Goal: Information Seeking & Learning: Find specific fact

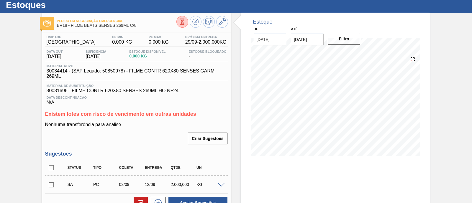
scroll to position [53, 0]
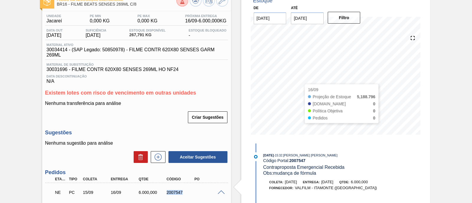
scroll to position [29, 0]
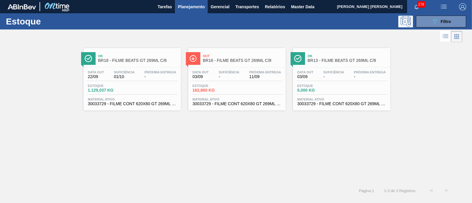
scroll to position [77, 0]
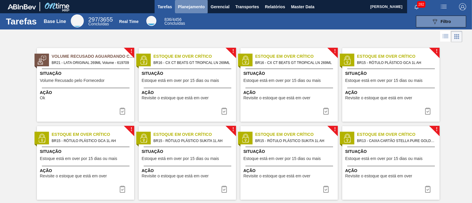
click at [203, 7] on span "Planejamento" at bounding box center [191, 6] width 27 height 7
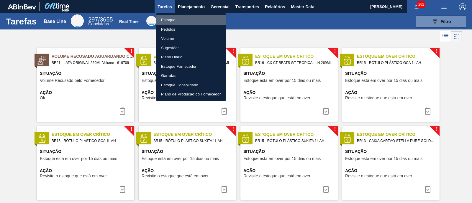
click at [187, 20] on li "Estoque" at bounding box center [190, 19] width 69 height 9
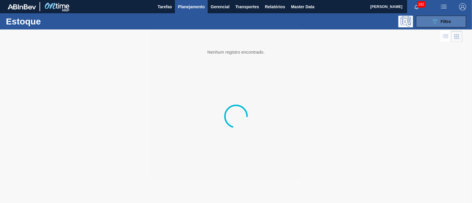
click at [447, 22] on span "Filtro" at bounding box center [446, 21] width 10 height 5
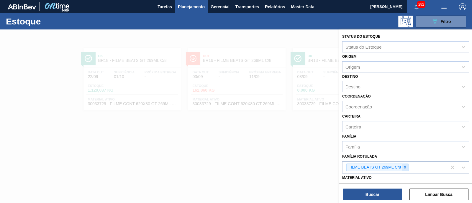
click at [405, 165] on icon at bounding box center [405, 167] width 4 height 4
type Rotulada "lata sens"
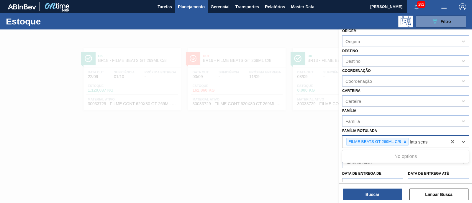
scroll to position [37, 0]
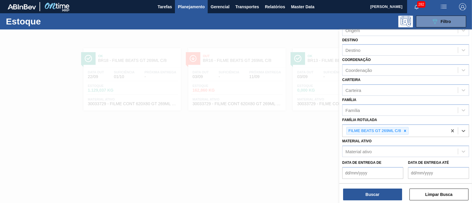
drag, startPoint x: 435, startPoint y: 129, endPoint x: 333, endPoint y: 130, distance: 101.2
click at [339, 130] on div "Status do Estoque Status do Estoque Origem Origem Destino Destino Coordenação C…" at bounding box center [405, 130] width 133 height 203
click at [407, 129] on div at bounding box center [405, 130] width 6 height 7
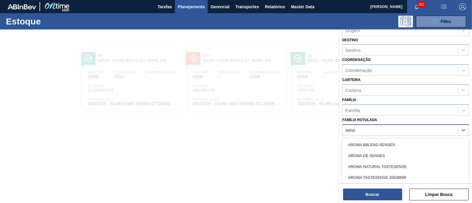
type Rotulada "sense"
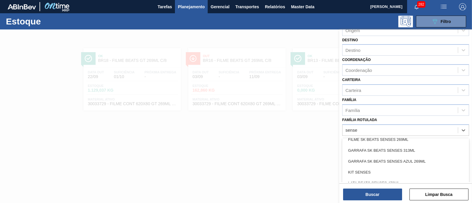
scroll to position [184, 0]
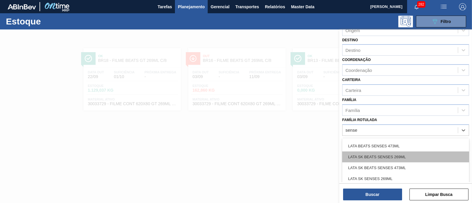
click at [421, 154] on div "LATA SK BEATS SENSES 269ML" at bounding box center [405, 157] width 127 height 11
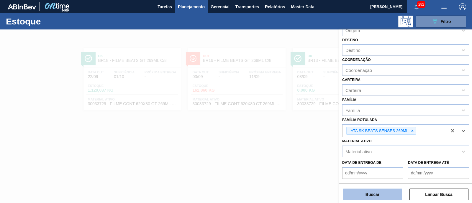
click at [380, 191] on button "Buscar" at bounding box center [372, 195] width 59 height 12
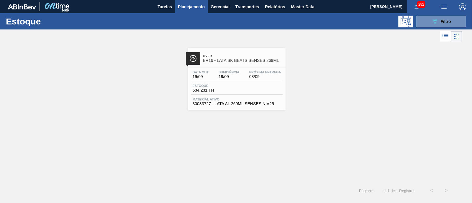
drag, startPoint x: 246, startPoint y: 85, endPoint x: 240, endPoint y: 84, distance: 5.6
click at [456, 24] on button "089F7B8B-B2A5-4AFE-B5C0-19BA573D28AC Filtro" at bounding box center [441, 22] width 50 height 12
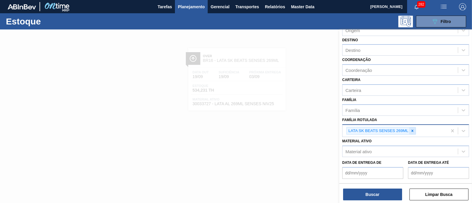
click at [414, 129] on div at bounding box center [412, 130] width 6 height 7
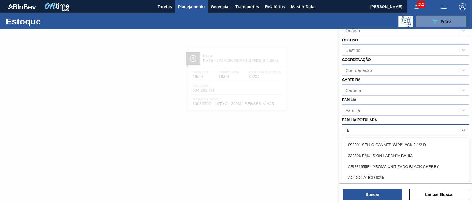
type Rotulada "l"
type Rotulada "beats sens"
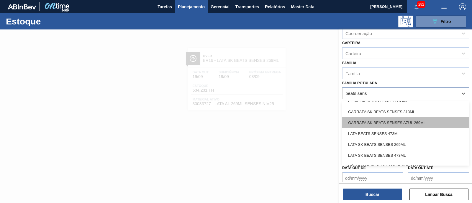
scroll to position [111, 0]
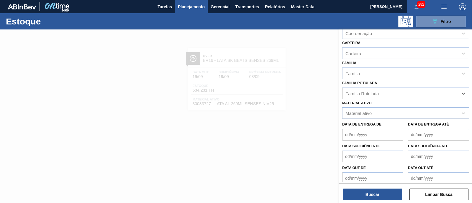
drag, startPoint x: 377, startPoint y: 91, endPoint x: 338, endPoint y: 94, distance: 39.3
click at [339, 94] on div "Status do Estoque Status do Estoque Origem Origem Destino Destino Coordenação C…" at bounding box center [405, 130] width 133 height 203
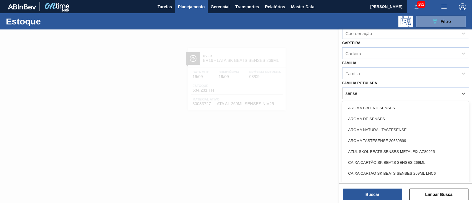
type Rotulada "senses"
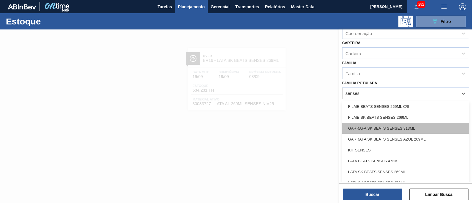
scroll to position [147, 0]
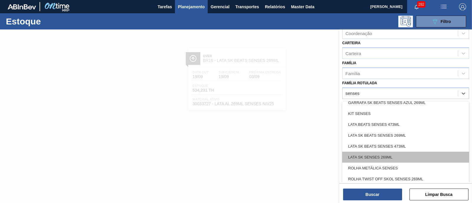
click at [416, 157] on div "LATA SK SENSES 269ML" at bounding box center [405, 157] width 127 height 11
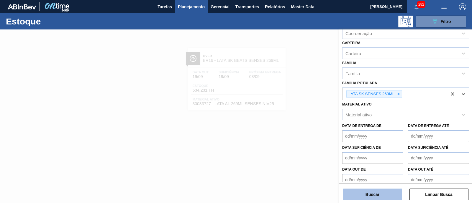
click at [363, 192] on button "Buscar" at bounding box center [372, 195] width 59 height 12
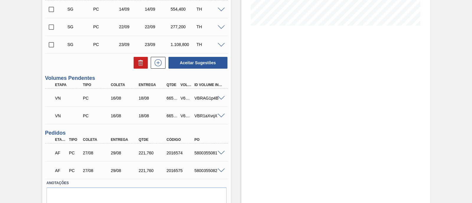
scroll to position [147, 0]
click at [220, 99] on span at bounding box center [221, 98] width 7 height 4
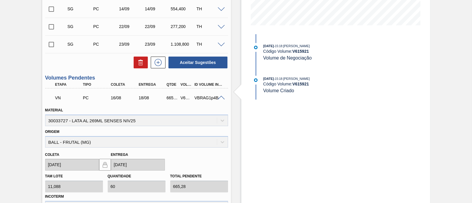
click at [222, 98] on span at bounding box center [221, 98] width 7 height 4
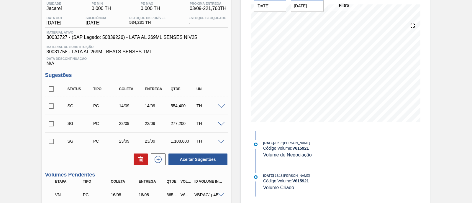
scroll to position [37, 0]
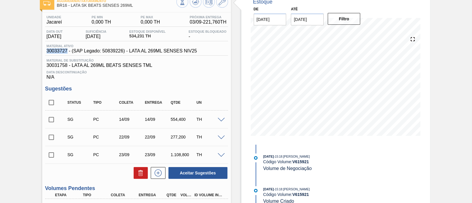
drag, startPoint x: 47, startPoint y: 51, endPoint x: 67, endPoint y: 51, distance: 20.1
click at [67, 51] on span "30033727 - (SAP Legado: 50839226) - LATA AL 269ML SENSES NIV25" at bounding box center [122, 50] width 150 height 5
copy span "30033727"
